Goal: Find specific page/section: Find specific page/section

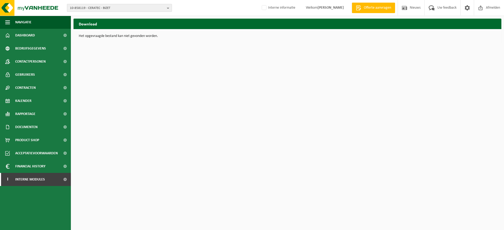
click at [91, 7] on span "10-858119 - CERATEC - BIZET" at bounding box center [117, 8] width 95 height 8
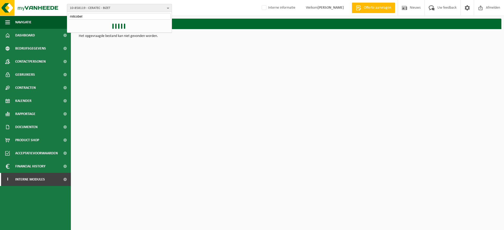
type input "milcobel"
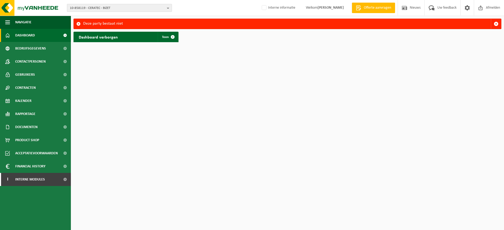
click at [105, 9] on span "10-858119 - CERATEC - BIZET" at bounding box center [117, 8] width 95 height 8
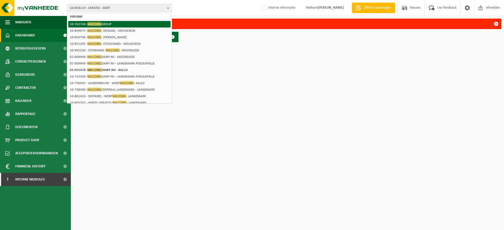
type input "milcobel"
click at [102, 24] on li "10-762748 - MILCOBEL GROUP" at bounding box center [119, 24] width 102 height 7
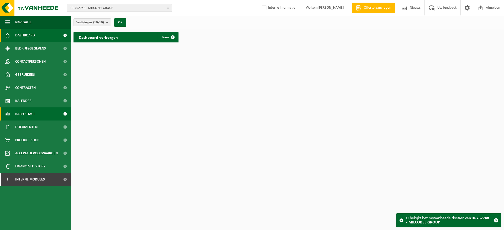
click at [25, 116] on span "Rapportage" at bounding box center [25, 114] width 20 height 13
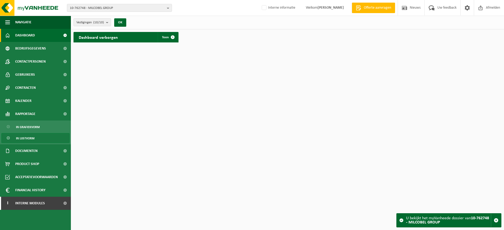
click at [23, 137] on span "In lijstvorm" at bounding box center [25, 139] width 18 height 10
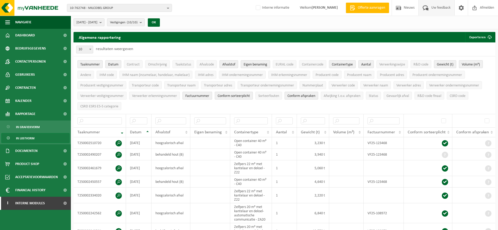
click at [434, 10] on span "Uw feedback" at bounding box center [441, 7] width 22 height 15
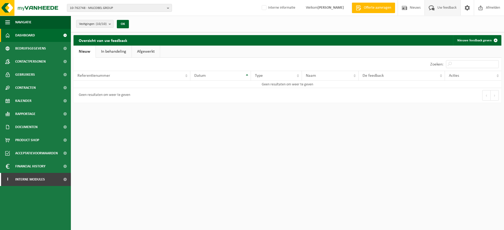
click at [28, 38] on span "Dashboard" at bounding box center [25, 35] width 20 height 13
